Goal: Task Accomplishment & Management: Use online tool/utility

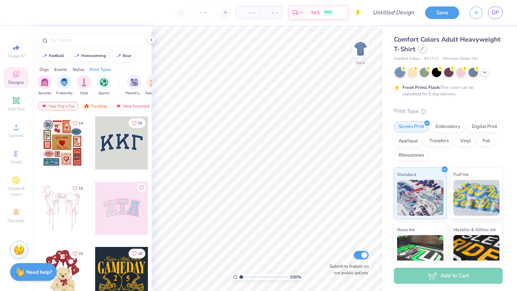
click at [423, 49] on div at bounding box center [422, 49] width 8 height 8
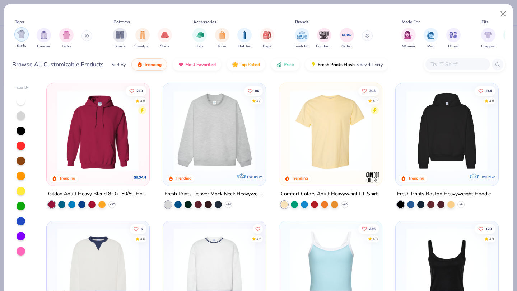
click at [23, 35] on img "filter for Shirts" at bounding box center [21, 34] width 8 height 8
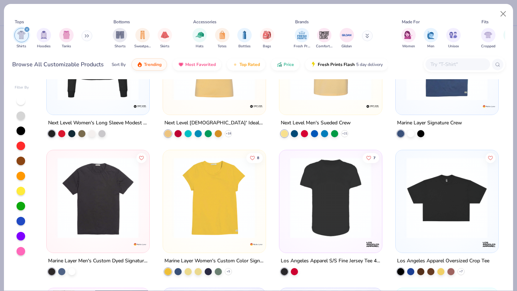
scroll to position [3958, 0]
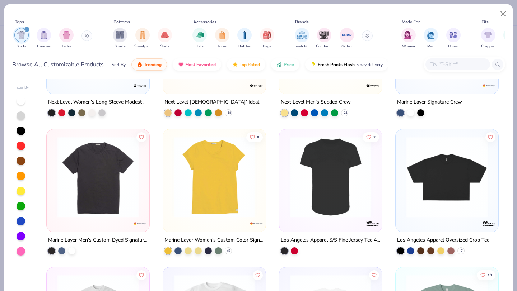
click at [431, 181] on img at bounding box center [447, 177] width 88 height 81
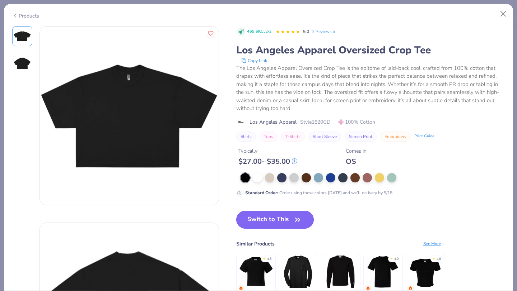
click at [268, 216] on button "Switch to This" at bounding box center [275, 220] width 78 height 18
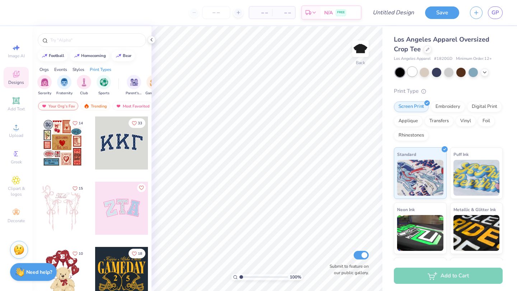
click at [415, 71] on div at bounding box center [411, 71] width 9 height 9
click at [438, 70] on div at bounding box center [436, 71] width 9 height 9
click at [486, 72] on icon at bounding box center [485, 72] width 6 height 6
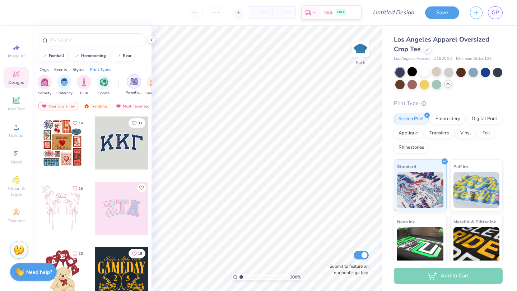
click at [136, 85] on img "filter for Parent's Weekend" at bounding box center [134, 82] width 8 height 8
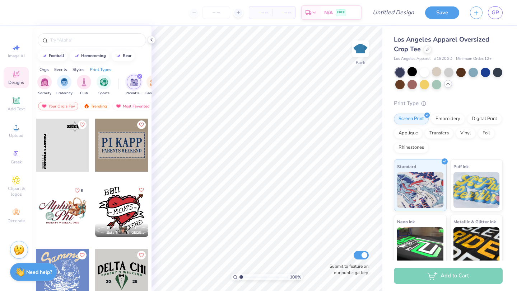
scroll to position [4041, 0]
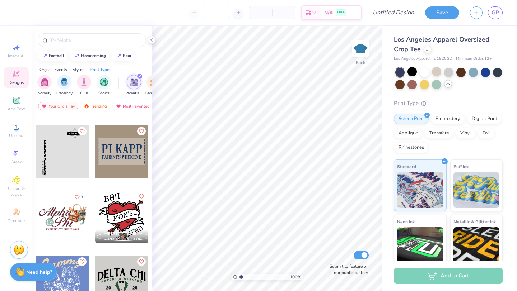
click at [51, 151] on div at bounding box center [62, 151] width 53 height 53
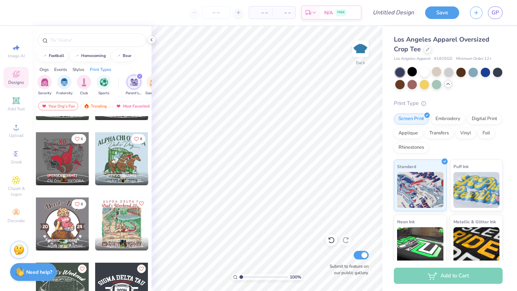
scroll to position [7042, 0]
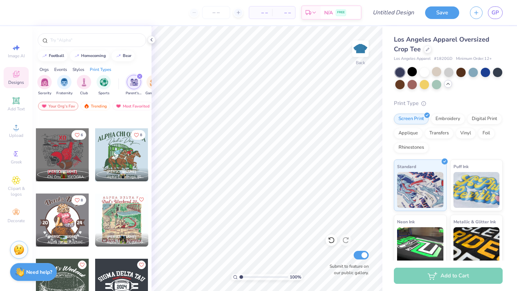
click at [55, 153] on div at bounding box center [62, 154] width 53 height 53
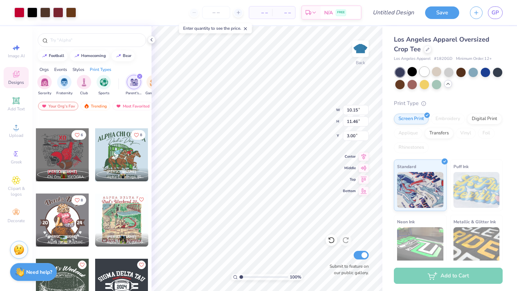
click at [423, 74] on div at bounding box center [424, 71] width 9 height 9
type input "1.05"
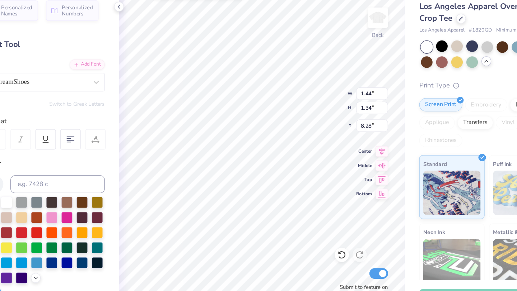
type textarea "2025"
type input "2.06"
type input "1.02"
type input "2.10"
type textarea "C"
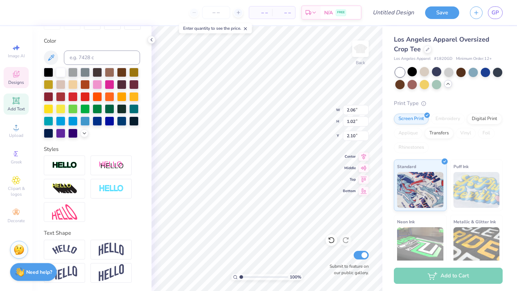
scroll to position [0, 0]
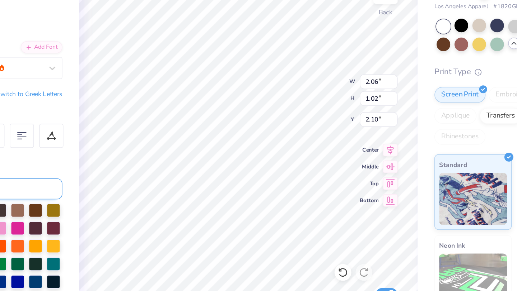
type textarea "PAC"
click at [349, 111] on input "2.06" at bounding box center [356, 110] width 26 height 10
click at [366, 111] on input "2.48" at bounding box center [356, 110] width 26 height 10
click at [366, 111] on input "2.47" at bounding box center [356, 110] width 26 height 10
click at [366, 112] on input "2.46" at bounding box center [356, 110] width 26 height 10
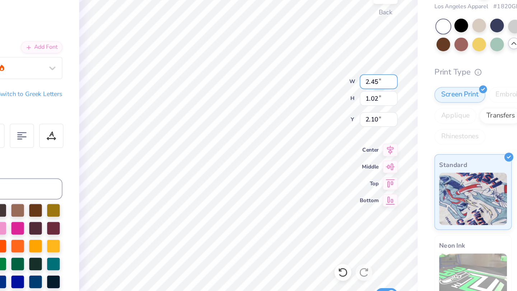
click at [366, 112] on input "2.45" at bounding box center [356, 110] width 26 height 10
click at [366, 112] on input "2.44" at bounding box center [356, 110] width 26 height 10
click at [366, 112] on input "2.43" at bounding box center [356, 110] width 26 height 10
click at [366, 112] on input "2.42" at bounding box center [356, 110] width 26 height 10
click at [366, 112] on input "2.41" at bounding box center [356, 110] width 26 height 10
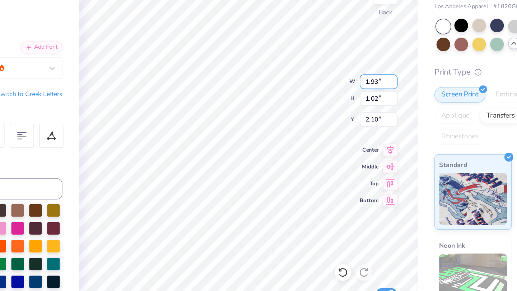
click at [366, 112] on input "1.93" at bounding box center [356, 110] width 26 height 10
type input "1.84"
click at [366, 113] on input "1.84" at bounding box center [356, 110] width 26 height 10
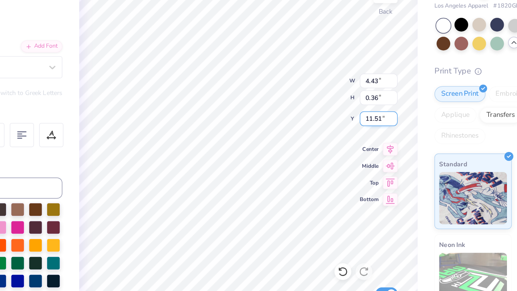
type input "4.43"
type input "0.36"
type input "11.51"
type textarea "s"
type textarea "Fort Collins, COlorado"
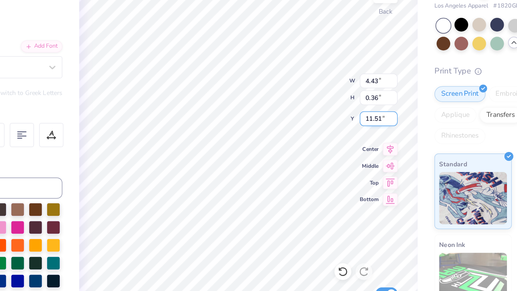
scroll to position [0, 3]
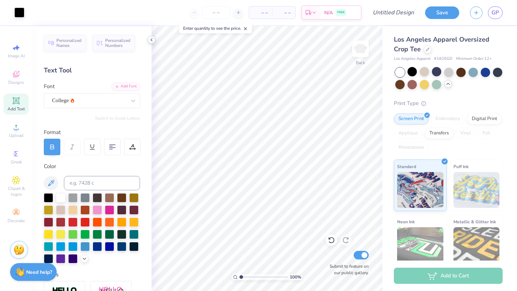
click at [152, 39] on icon at bounding box center [152, 40] width 6 height 6
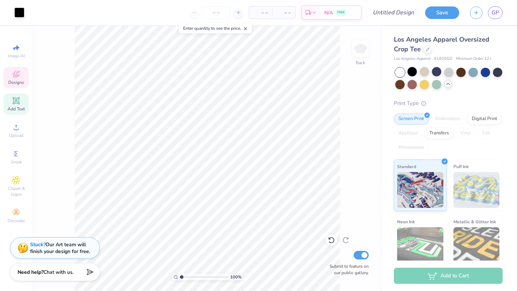
click at [18, 79] on div "Designs" at bounding box center [16, 77] width 25 height 21
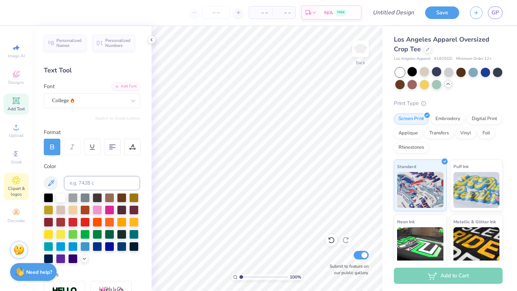
click at [18, 189] on span "Clipart & logos" at bounding box center [16, 191] width 25 height 11
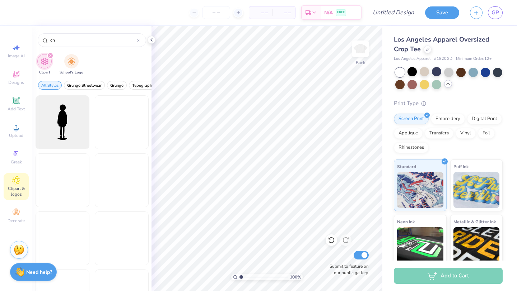
type input "c"
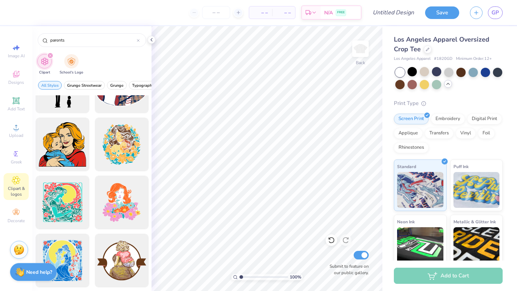
scroll to position [304, 0]
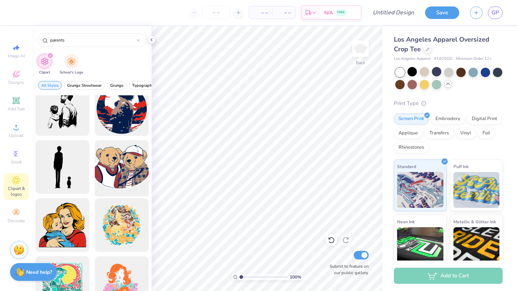
type input "parents"
click at [114, 156] on div at bounding box center [121, 167] width 59 height 59
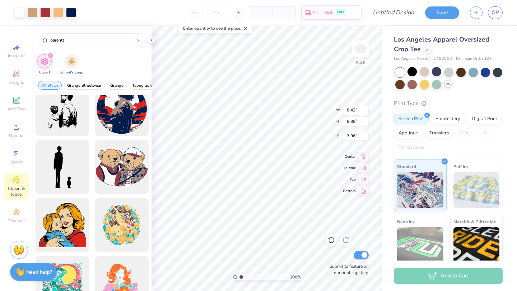
type input "8.42"
type input "6.35"
type input "3.31"
click at [19, 106] on span "Add Text" at bounding box center [16, 109] width 17 height 6
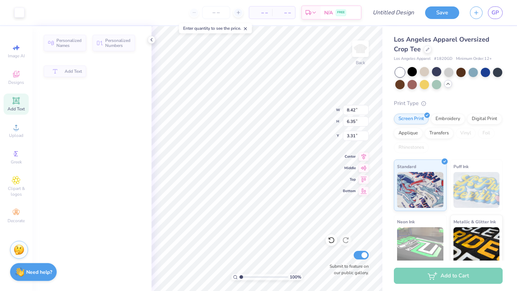
type input "7.21"
type input "2.09"
type input "6.46"
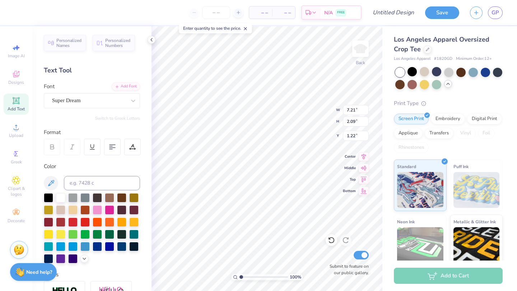
type input "1.22"
type textarea "T"
type textarea "Chi Omega"
click at [50, 259] on div at bounding box center [48, 258] width 9 height 9
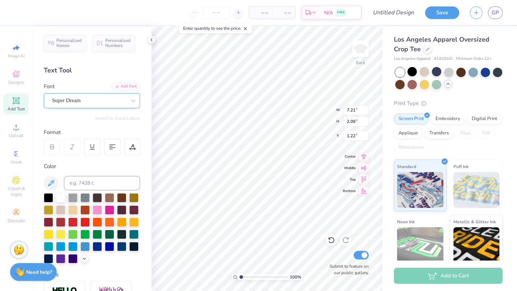
click at [99, 102] on div "Super Dream" at bounding box center [88, 100] width 75 height 11
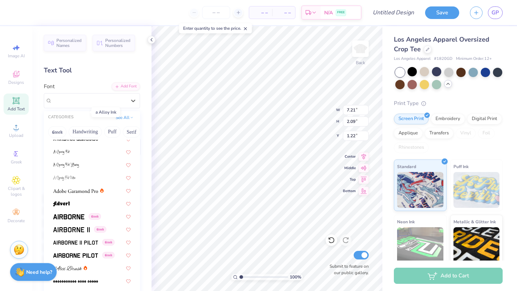
scroll to position [97, 0]
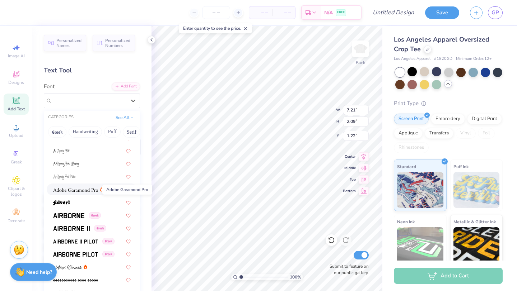
click at [87, 191] on img at bounding box center [75, 190] width 45 height 5
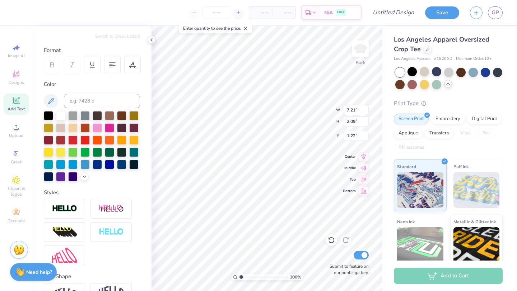
scroll to position [126, 0]
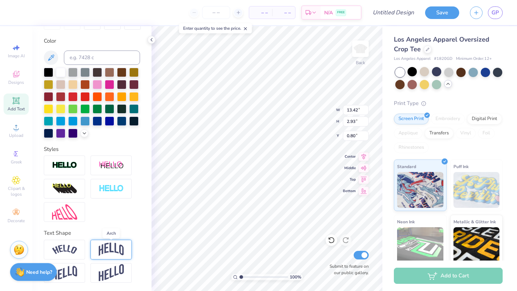
click at [122, 245] on img at bounding box center [111, 250] width 25 height 14
type input "4.70"
type input "0.54"
type input "8.42"
type input "6.35"
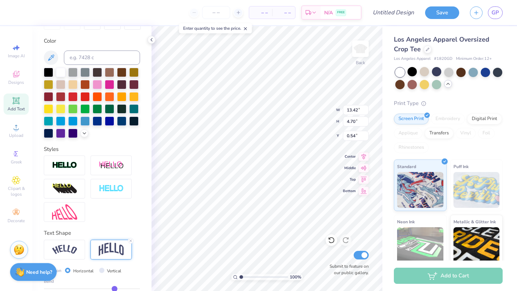
type input "3.31"
type input "8.23"
type input "6.25"
type input "4.37"
type input "9.80"
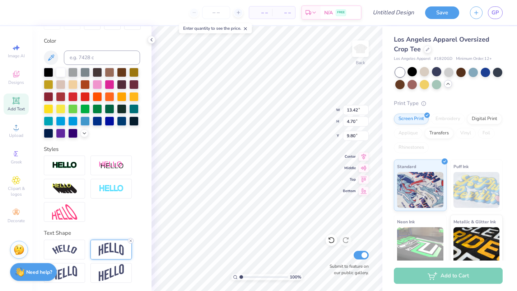
click at [130, 242] on icon at bounding box center [130, 241] width 4 height 4
type textarea "Homecoming Weekend"
click at [331, 110] on div "100 % Back W 13.42 13.42 " H 4.70 4.70 " Y 9.80 9.80 " Center Middle Top Bottom…" at bounding box center [266, 158] width 231 height 265
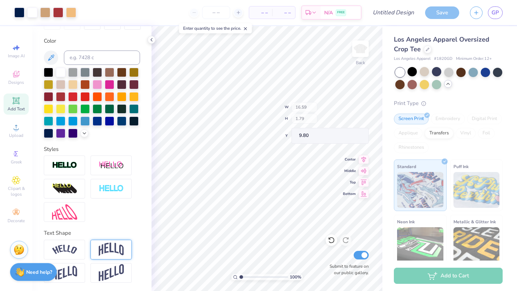
type input "16.59"
type input "1.79"
type input "11.26"
type input "10.53"
click at [17, 100] on icon at bounding box center [16, 100] width 7 height 7
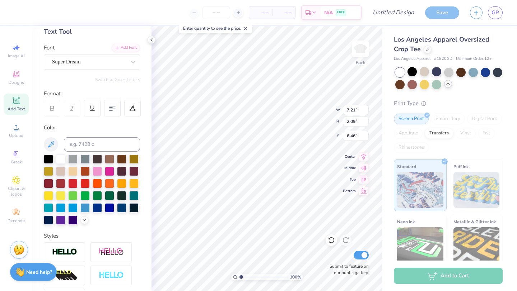
scroll to position [1, 0]
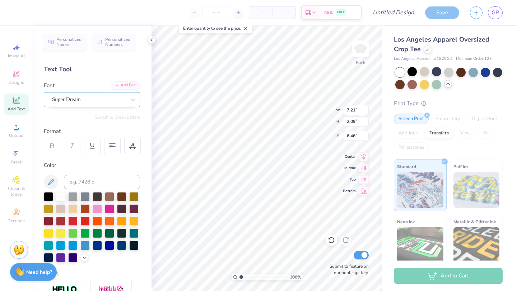
type textarea "2025"
click at [83, 103] on div "Super Dream" at bounding box center [88, 99] width 75 height 11
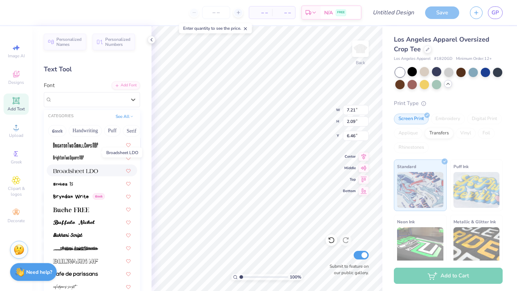
scroll to position [650, 0]
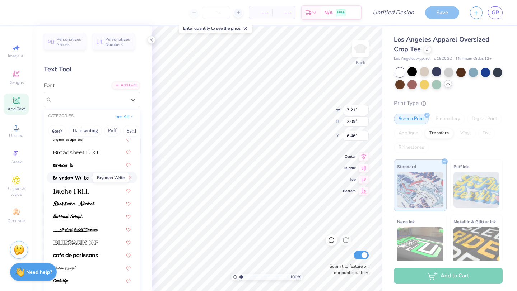
click at [77, 179] on img at bounding box center [71, 178] width 36 height 5
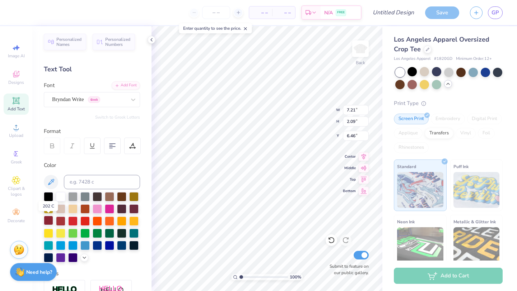
click at [52, 217] on div at bounding box center [48, 220] width 9 height 9
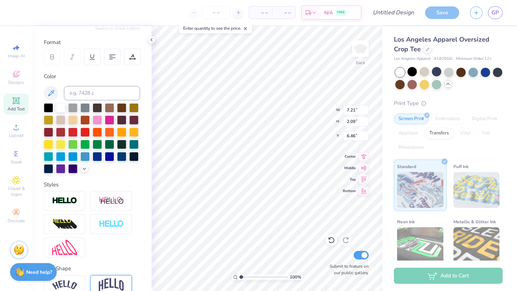
scroll to position [90, 0]
type input "6.22"
type input "1.87"
type input "6.56"
type input "6.10"
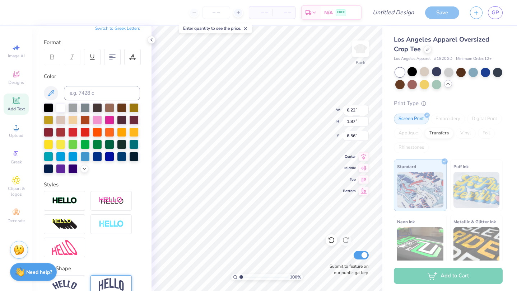
type input "3.64"
type input "5.64"
type input "3.86"
type input "2.30"
type input "7.85"
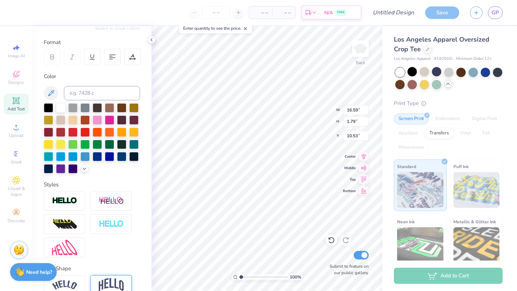
type input "14.25"
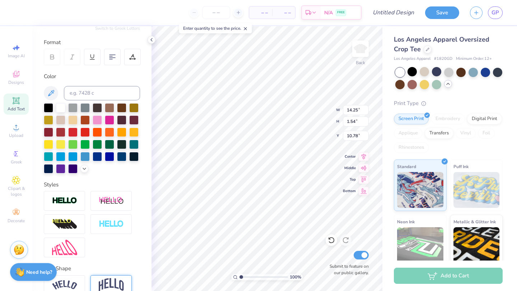
type input "1.54"
type input "10.78"
type input "3.86"
type input "2.30"
type input "7.85"
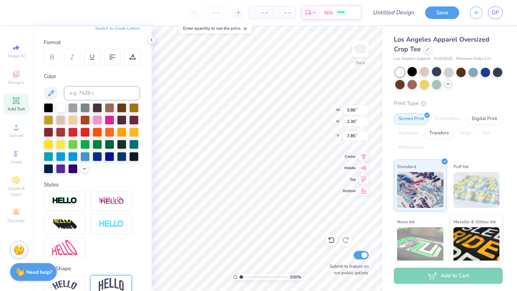
type input "3.11"
type input "1.85"
type input "8.32"
type input "8.15"
type input "2.33"
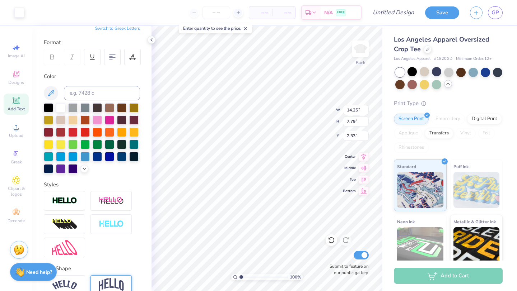
type input "2.48"
type input "1.32"
type input "4.46"
type input "13.42"
type input "4.70"
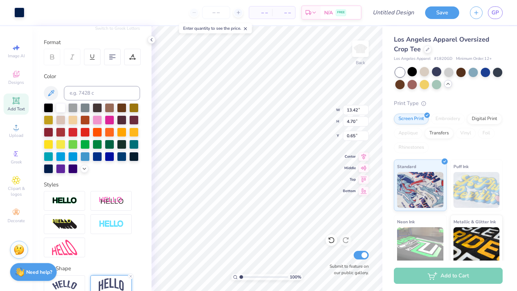
type input "0.65"
type input "6.71"
type input "13.42"
type input "4.70"
type input "6.71"
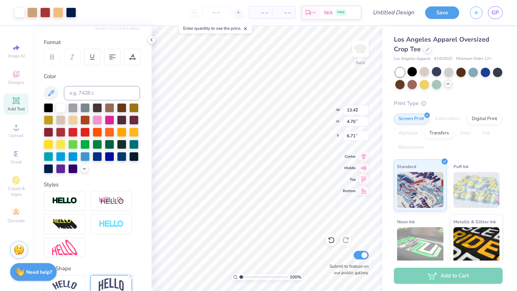
type input "4.50"
type input "3.01"
type input "9.09"
type input "8.42"
type input "6.30"
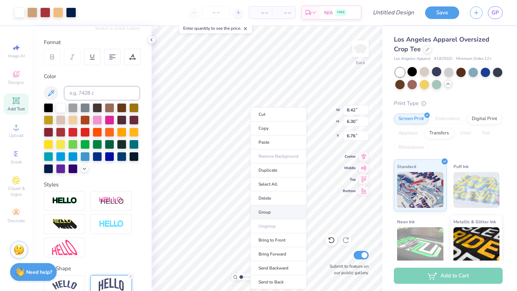
click at [279, 211] on li "Group" at bounding box center [278, 213] width 56 height 14
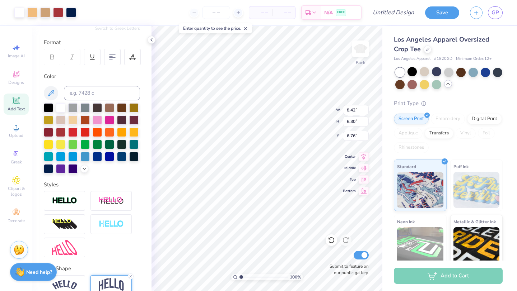
type input "3.00"
type input "0.65"
type input "3.00"
type input "7.50"
type input "0.50"
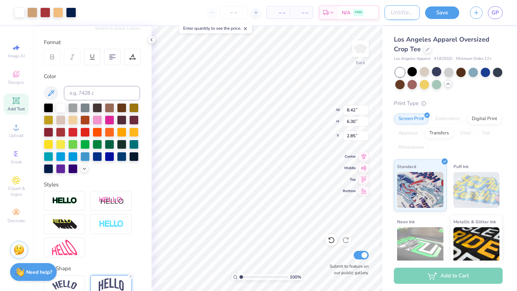
click at [394, 13] on input "Design Title" at bounding box center [401, 12] width 35 height 14
type input "homecoming 7"
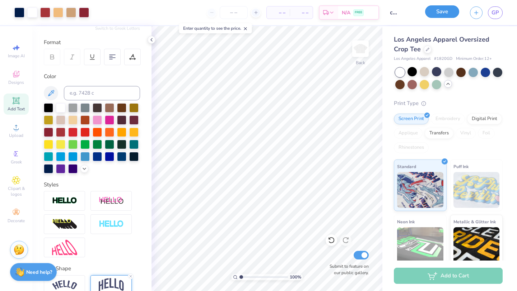
click at [438, 13] on button "Save" at bounding box center [442, 11] width 34 height 13
click at [18, 183] on icon at bounding box center [16, 180] width 8 height 9
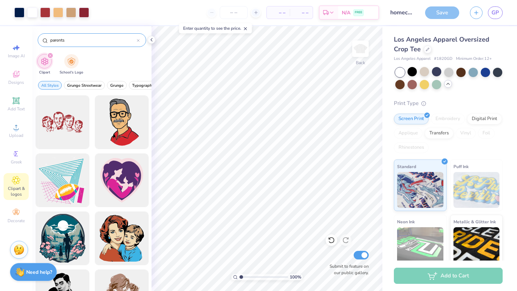
click at [138, 41] on icon at bounding box center [138, 40] width 3 height 3
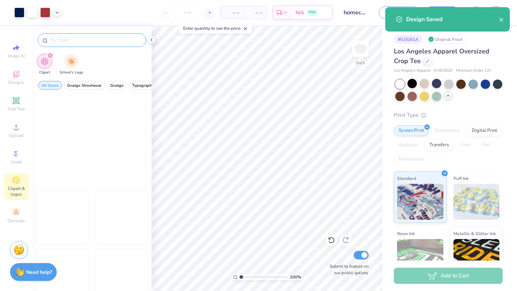
scroll to position [1037, 0]
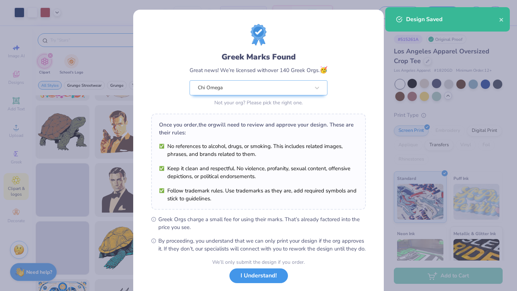
click at [257, 284] on button "I Understand!" at bounding box center [258, 276] width 58 height 15
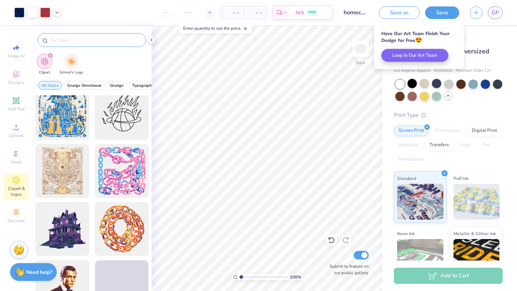
scroll to position [1295, 0]
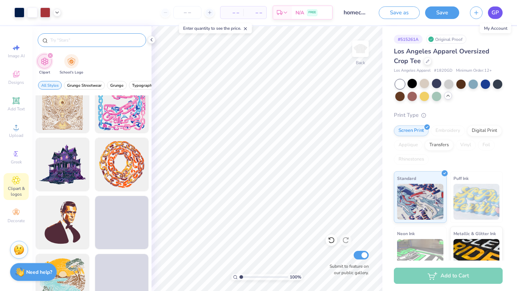
click at [495, 14] on span "GP" at bounding box center [495, 13] width 8 height 8
click at [497, 15] on span "GP" at bounding box center [495, 13] width 8 height 8
click at [495, 13] on span "GP" at bounding box center [495, 13] width 8 height 8
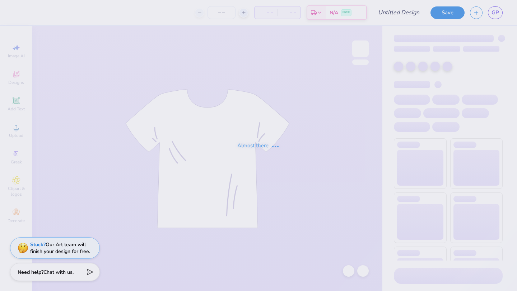
type input "homecoming 7"
type input "100"
type input "homecoming 5"
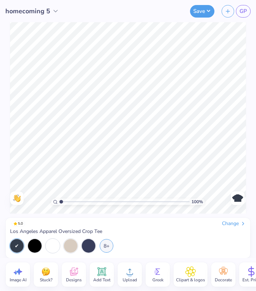
click at [239, 201] on img at bounding box center [237, 198] width 11 height 11
click at [100, 279] on span "Add Text" at bounding box center [101, 280] width 17 height 6
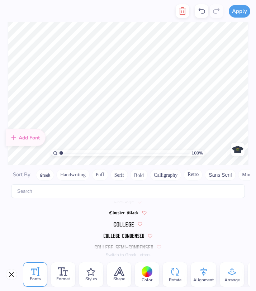
scroll to position [810, 0]
click at [125, 226] on img at bounding box center [124, 226] width 21 height 4
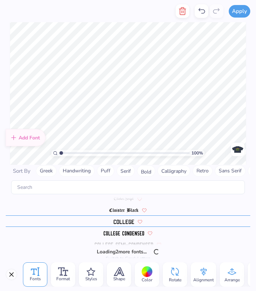
click at [125, 233] on img at bounding box center [124, 233] width 41 height 4
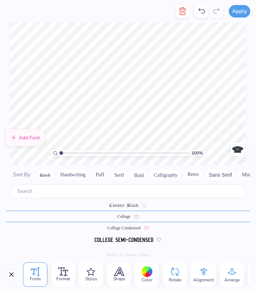
scroll to position [821, 0]
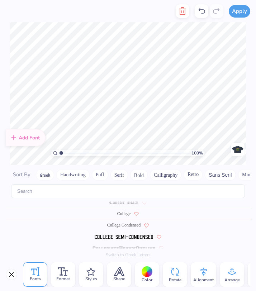
click at [125, 225] on span "College Condensed" at bounding box center [124, 225] width 34 height 6
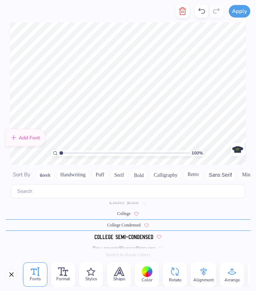
scroll to position [0, 0]
type textarea "T"
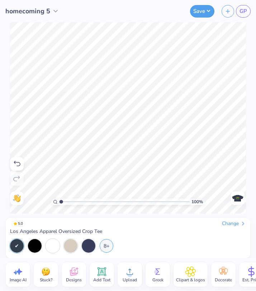
click at [129, 272] on icon at bounding box center [130, 272] width 11 height 11
click at [97, 273] on icon at bounding box center [102, 272] width 11 height 11
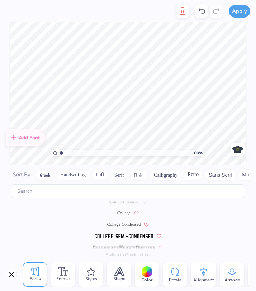
scroll to position [821, 0]
click at [122, 224] on span "College Condensed" at bounding box center [124, 225] width 34 height 6
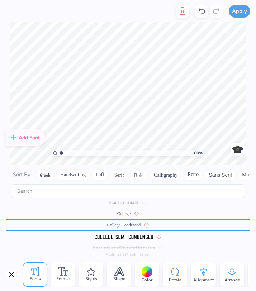
scroll to position [0, 0]
type textarea "T"
type textarea "W"
type textarea "Seattle, WA......... 8-30-25 Fort Collins, CO......... 9-6-25 Fort Collins, CO.…"
